Goal: Transaction & Acquisition: Register for event/course

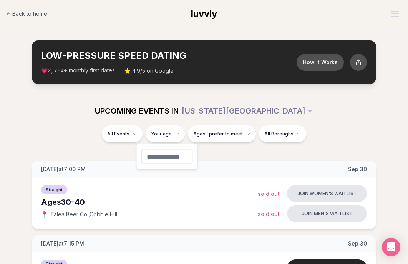
type input "**"
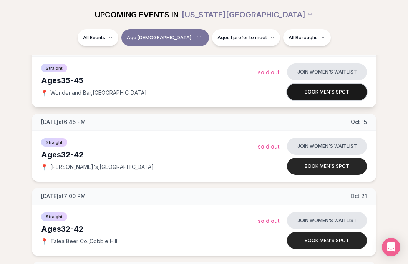
scroll to position [196, 0]
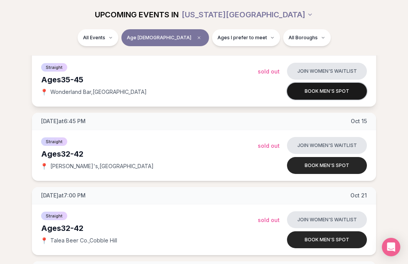
click at [315, 90] on button "Book men's spot" at bounding box center [327, 91] width 80 height 17
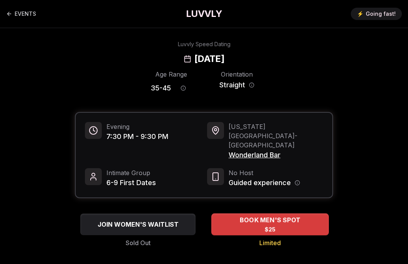
click at [273, 225] on span "$25" at bounding box center [270, 229] width 11 height 8
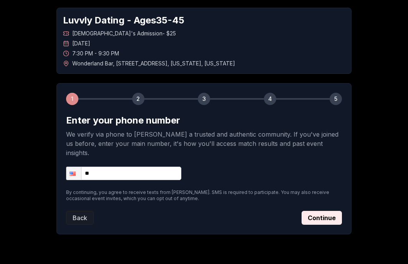
scroll to position [45, 0]
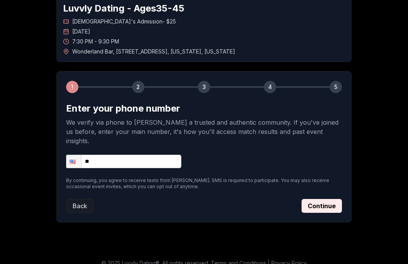
click at [119, 154] on input "**" at bounding box center [123, 160] width 115 height 13
type input "**********"
click at [330, 199] on button "Continue" at bounding box center [322, 206] width 40 height 14
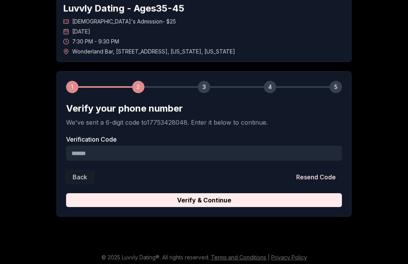
click at [243, 152] on input "Verification Code" at bounding box center [204, 152] width 276 height 15
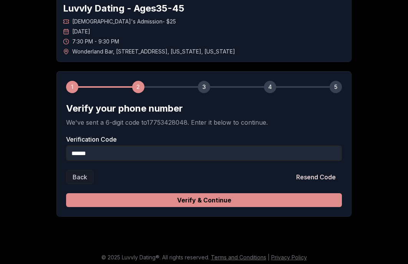
type input "******"
click at [222, 201] on button "Verify & Continue" at bounding box center [204, 200] width 276 height 14
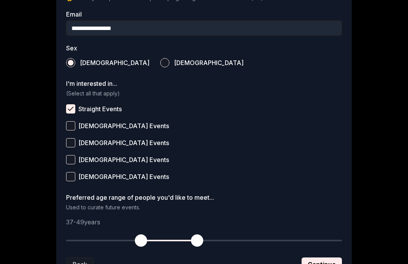
scroll to position [315, 0]
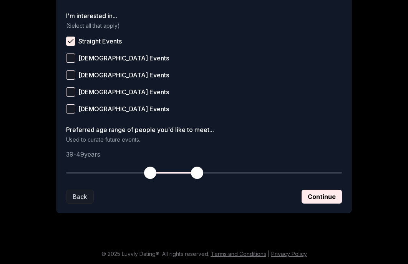
drag, startPoint x: 137, startPoint y: 172, endPoint x: 150, endPoint y: 175, distance: 13.4
click at [150, 175] on span "button" at bounding box center [150, 172] width 12 height 12
drag, startPoint x: 150, startPoint y: 175, endPoint x: 145, endPoint y: 175, distance: 4.6
click at [145, 175] on span "button" at bounding box center [145, 172] width 12 height 12
drag, startPoint x: 148, startPoint y: 172, endPoint x: 137, endPoint y: 172, distance: 11.1
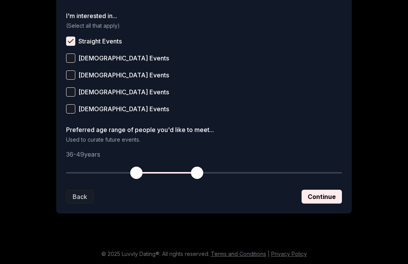
click at [137, 172] on span "button" at bounding box center [136, 172] width 12 height 12
drag, startPoint x: 197, startPoint y: 173, endPoint x: 184, endPoint y: 174, distance: 13.1
click at [184, 174] on span "button" at bounding box center [183, 172] width 12 height 12
click at [319, 197] on button "Continue" at bounding box center [322, 196] width 40 height 14
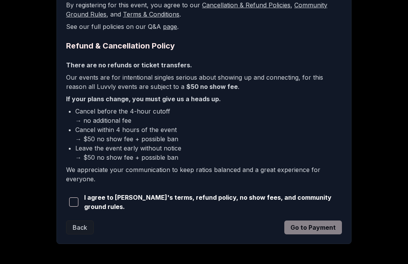
scroll to position [162, 0]
click at [73, 200] on span "button" at bounding box center [73, 201] width 9 height 9
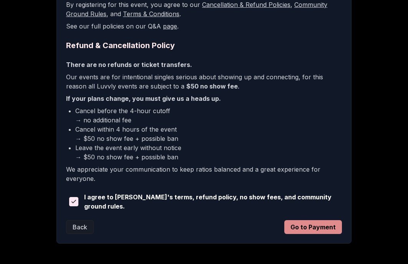
click at [319, 220] on button "Go to Payment" at bounding box center [313, 227] width 58 height 14
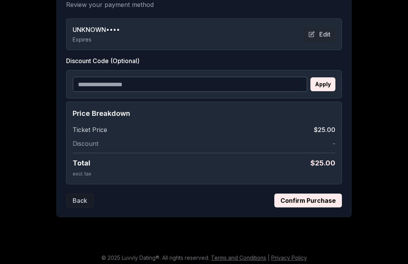
click at [316, 202] on button "Confirm Purchase" at bounding box center [308, 200] width 68 height 14
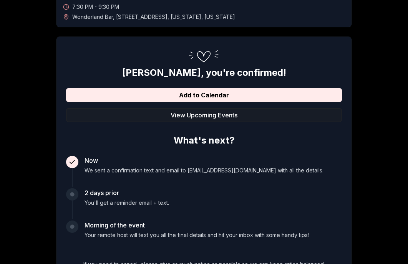
scroll to position [0, 0]
